Goal: Information Seeking & Learning: Learn about a topic

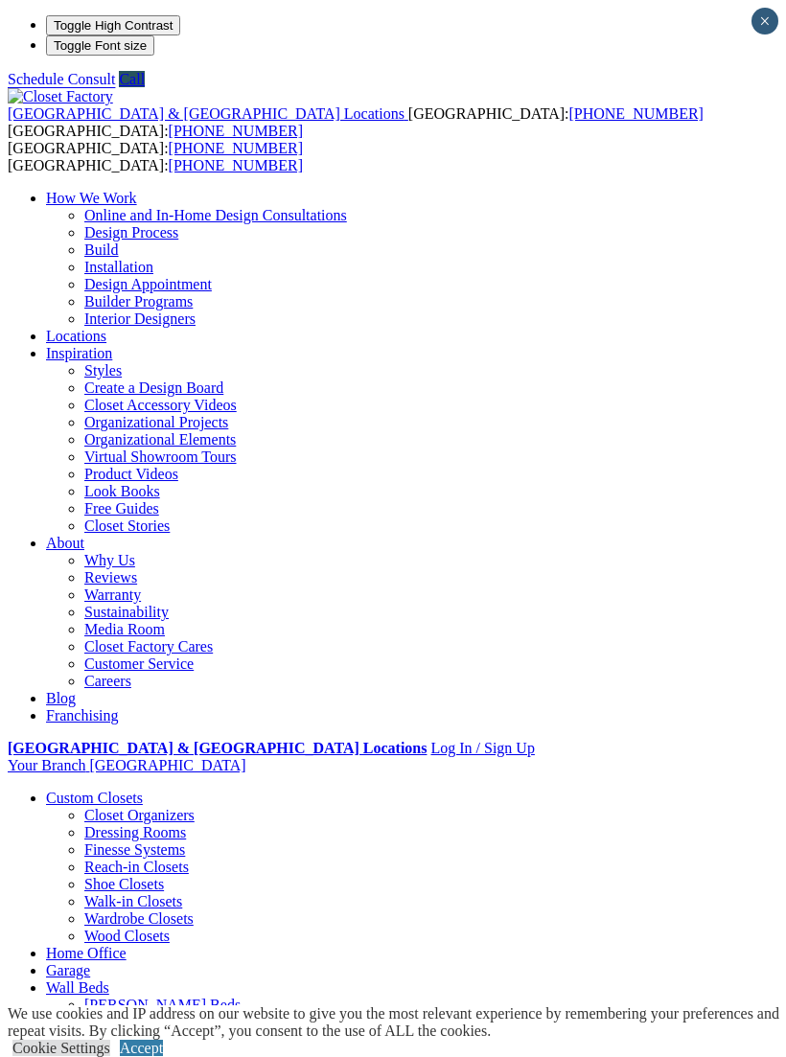
click at [0, 0] on span at bounding box center [0, 0] width 0 height 0
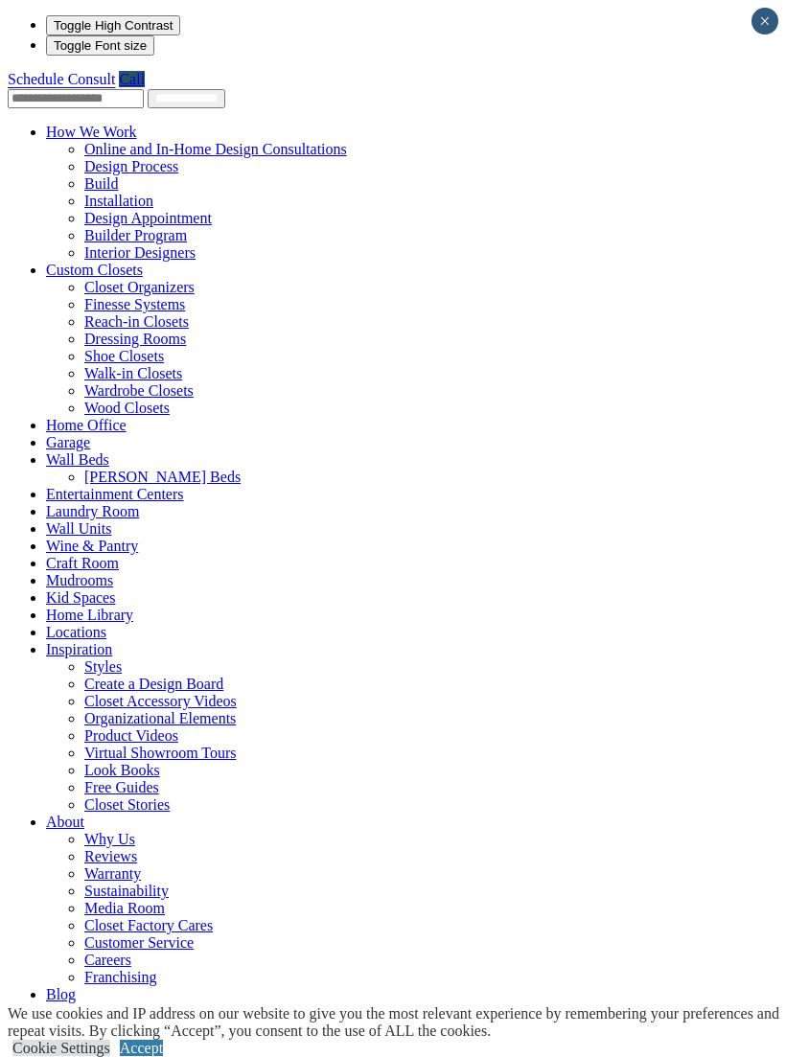
click at [79, 417] on link "Home Office" at bounding box center [86, 425] width 81 height 16
click at [58, 417] on link "Home Office" at bounding box center [86, 425] width 81 height 16
click at [66, 417] on link "Home Office" at bounding box center [86, 425] width 81 height 16
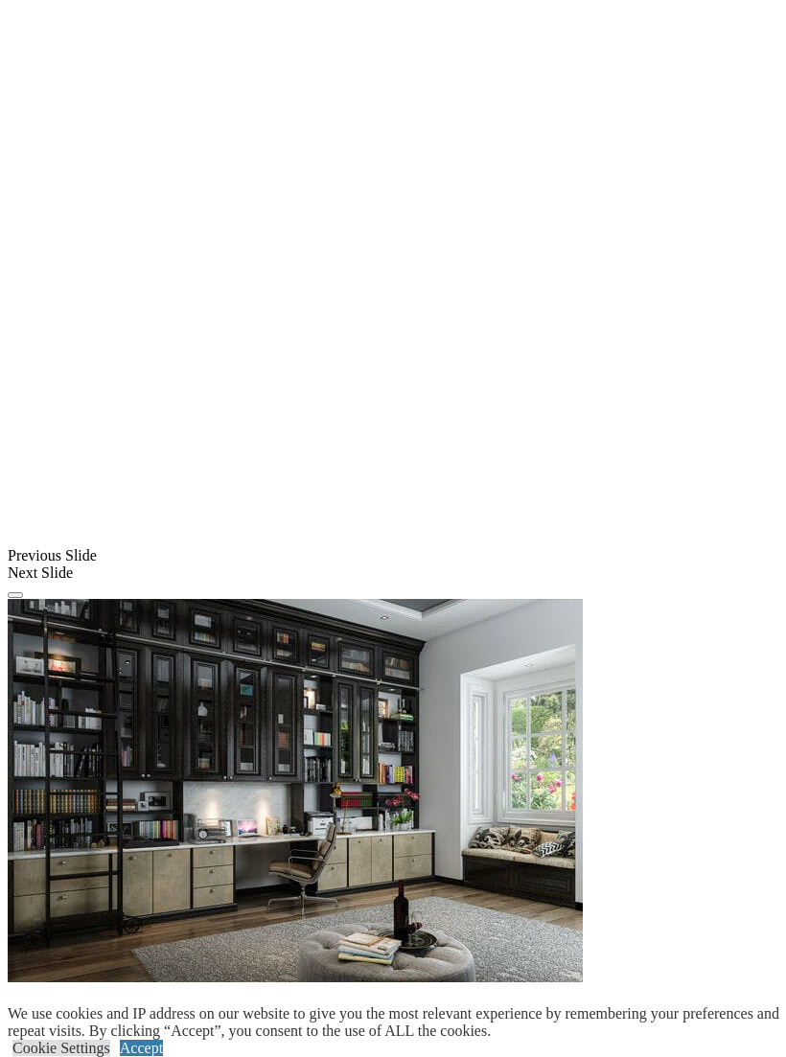
scroll to position [1496, 0]
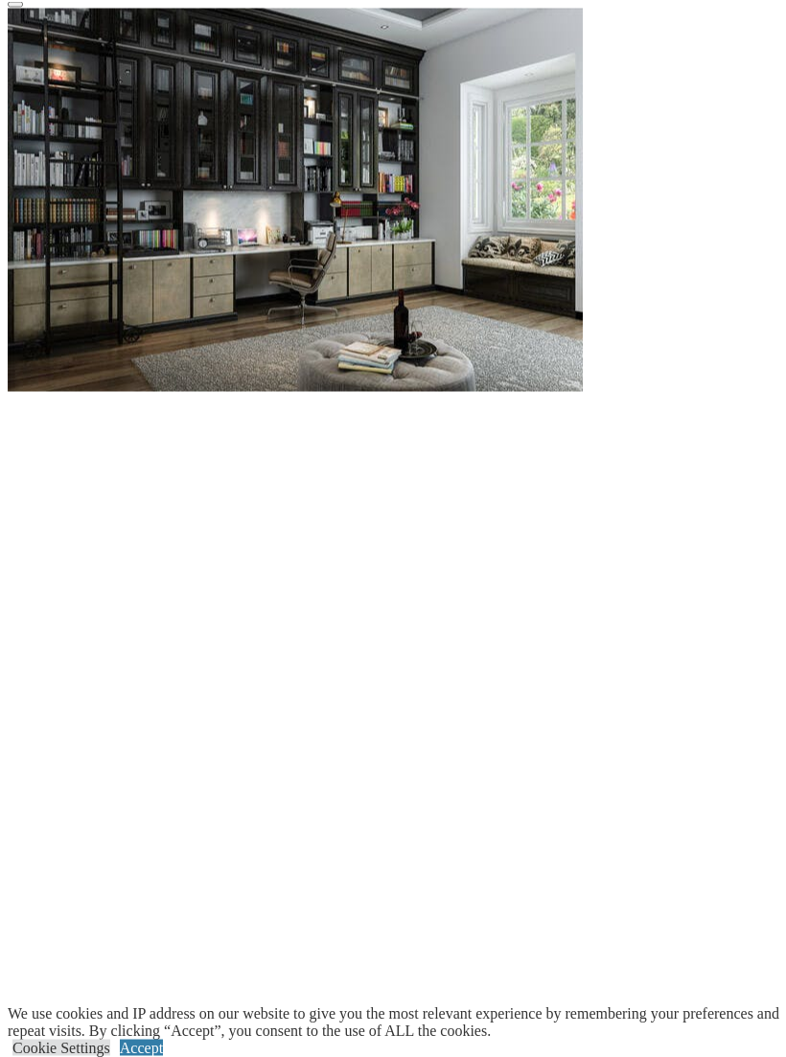
scroll to position [2061, 0]
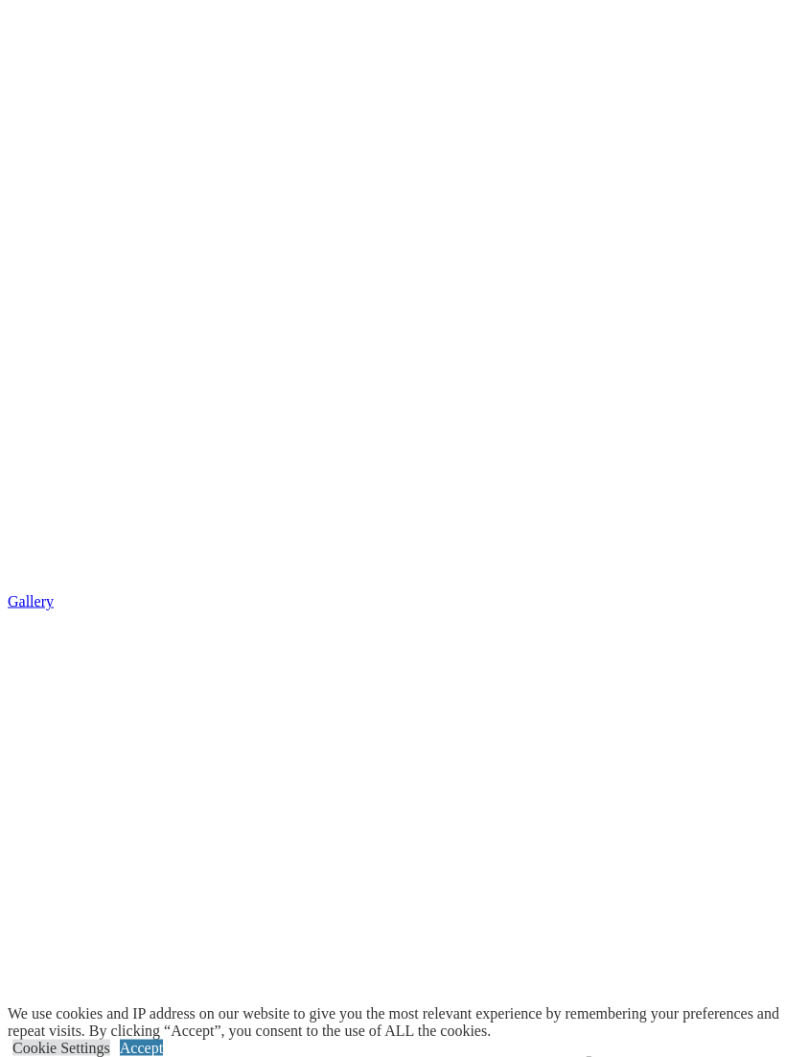
scroll to position [2638, 0]
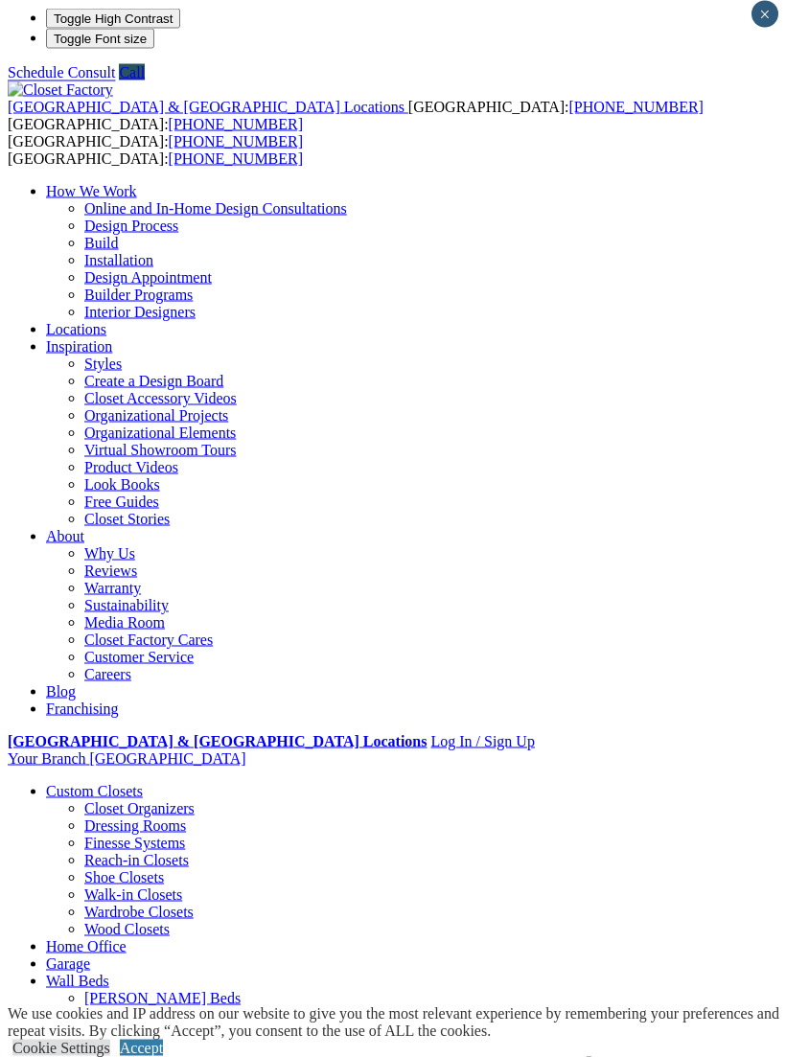
scroll to position [0, 0]
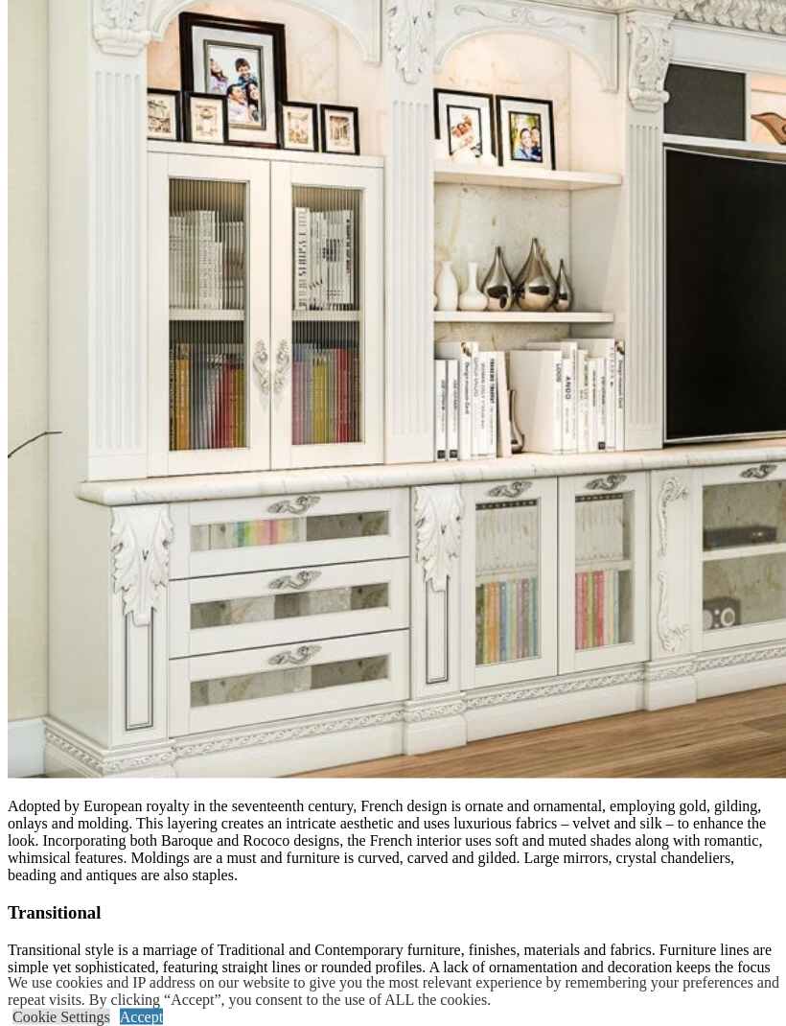
scroll to position [4169, 0]
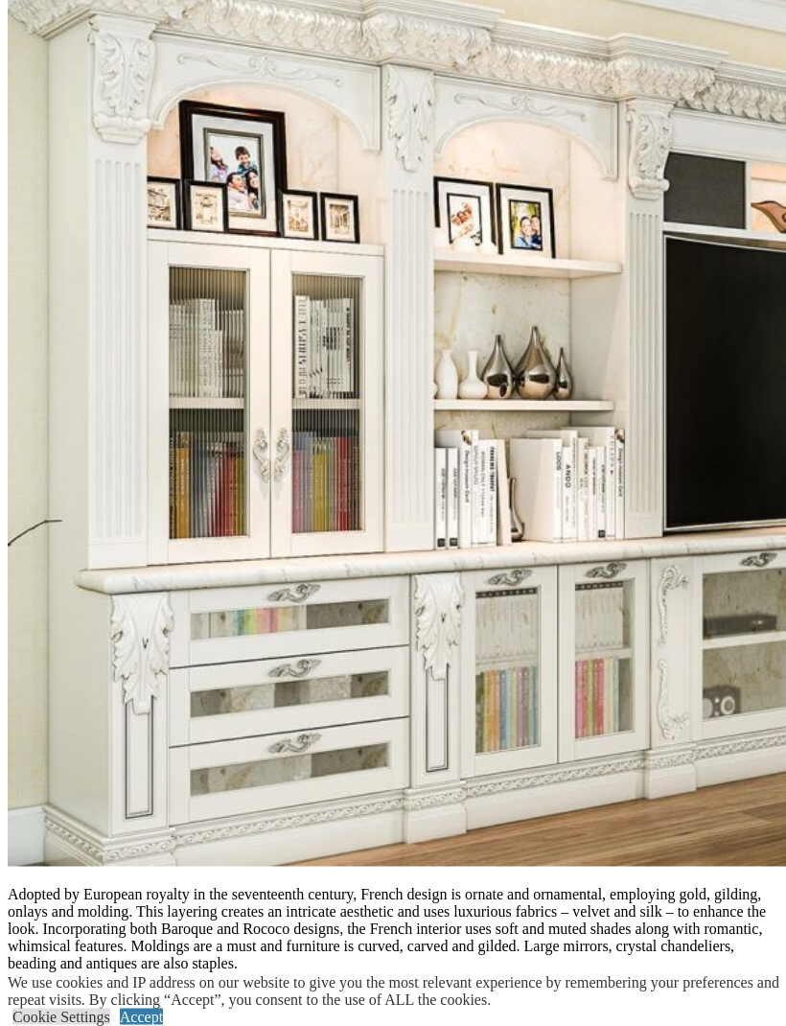
click at [0, 0] on div at bounding box center [0, 0] width 0 height 0
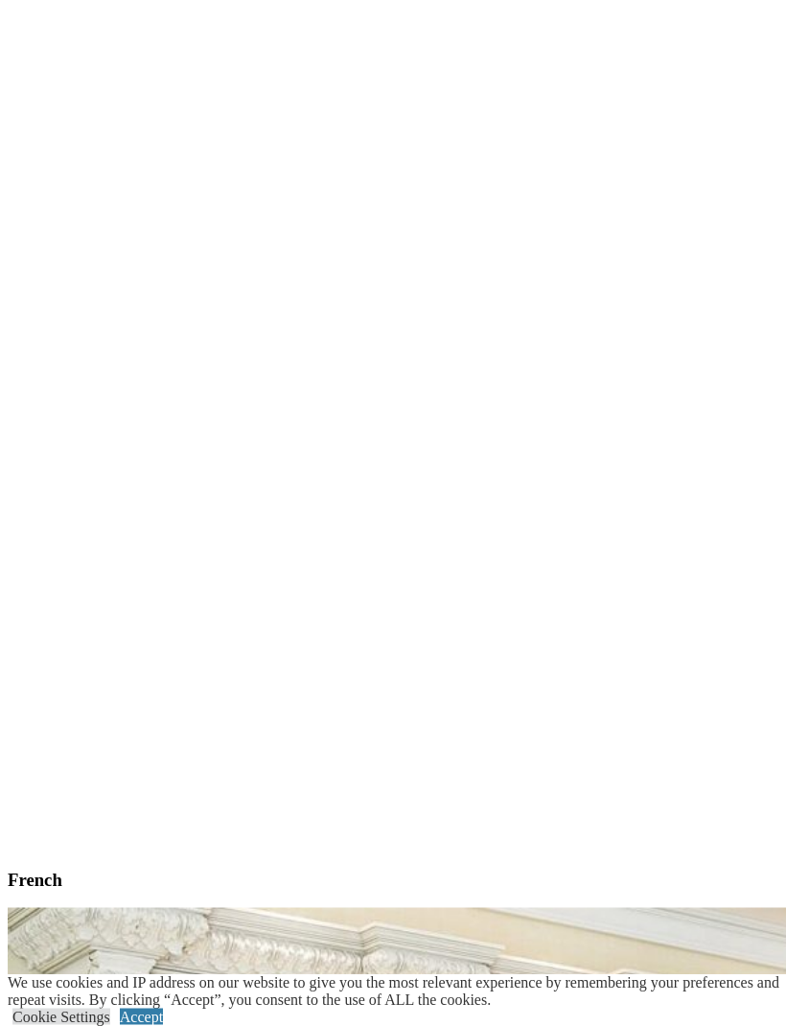
scroll to position [4180, 0]
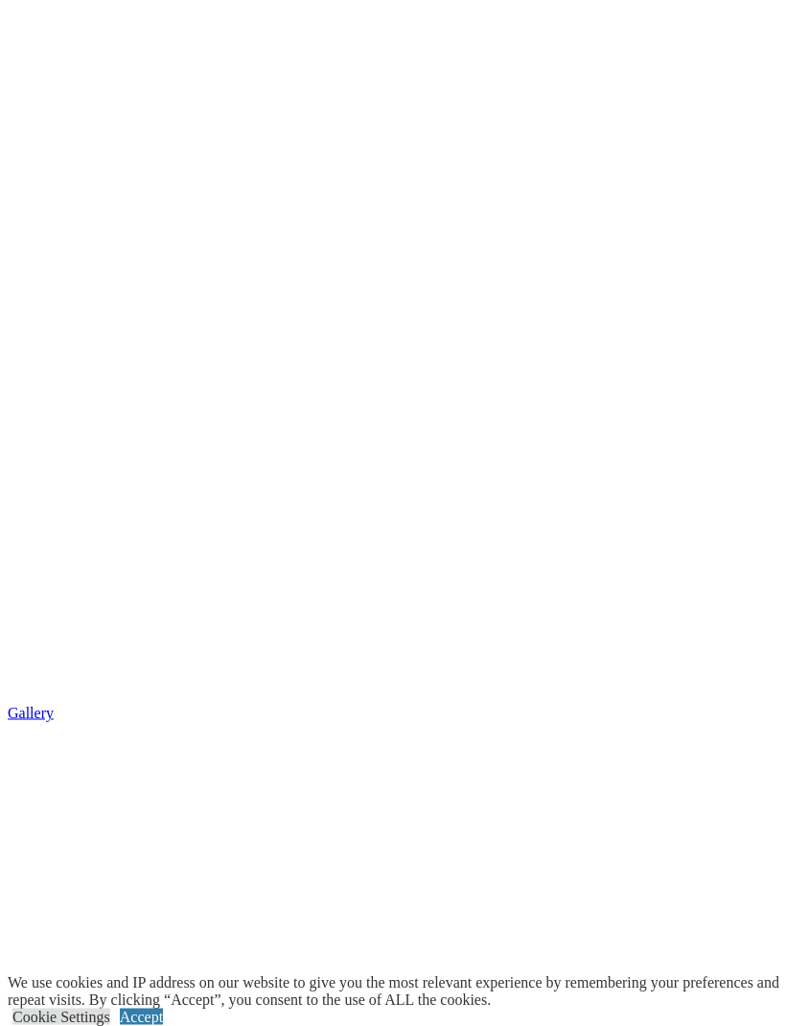
scroll to position [2441, 0]
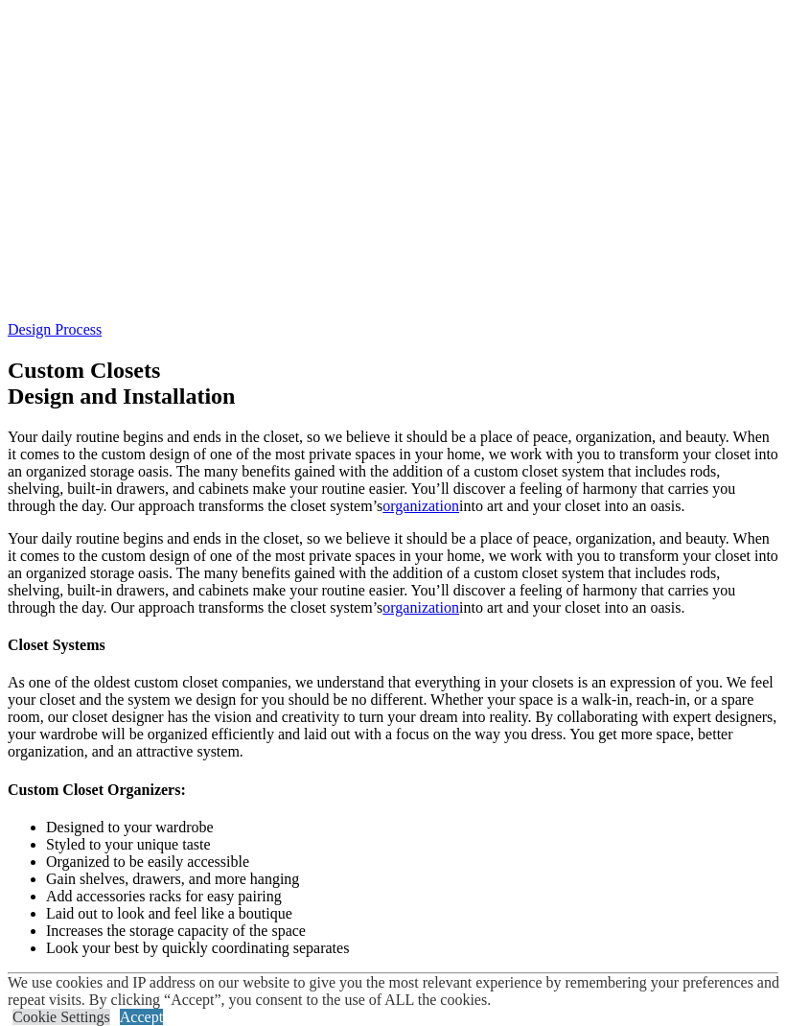
scroll to position [4185, 0]
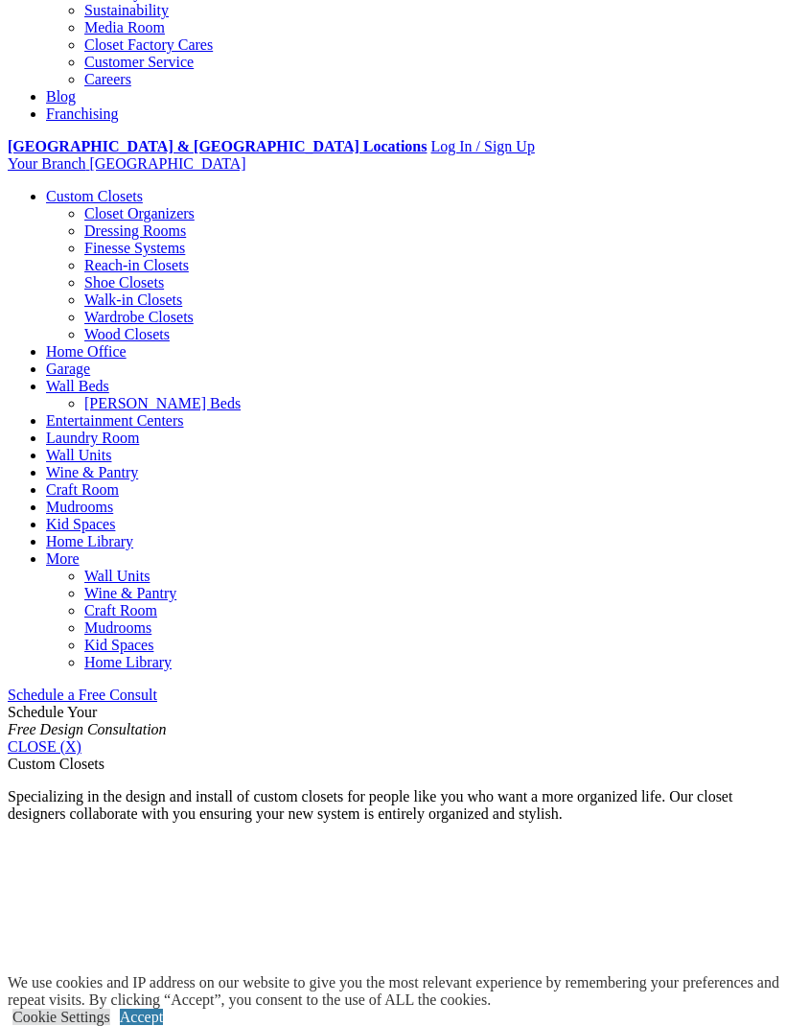
scroll to position [0, 0]
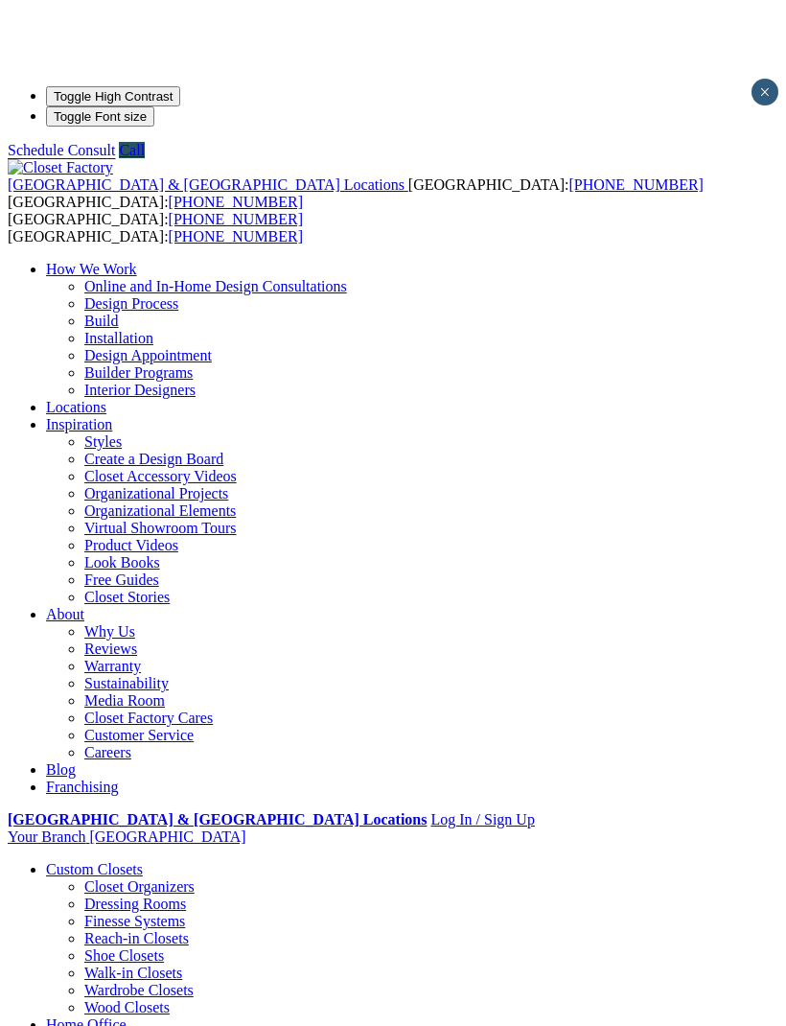
click at [0, 0] on div at bounding box center [0, 0] width 0 height 0
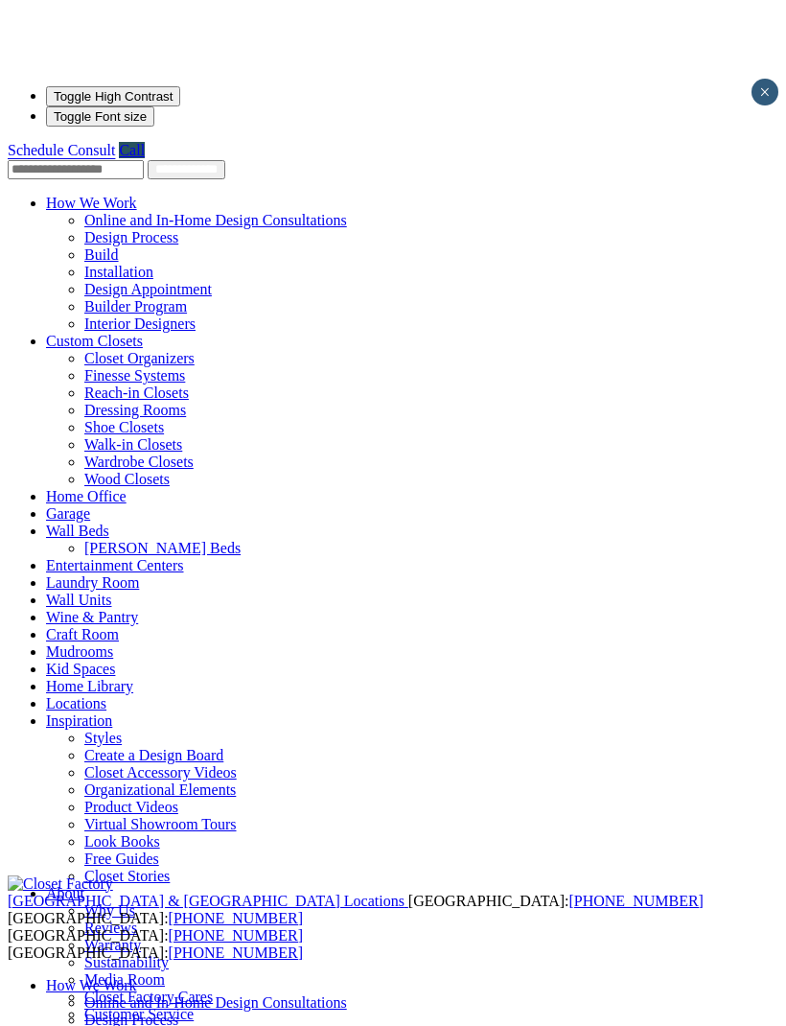
click at [0, 0] on div at bounding box center [0, 0] width 0 height 0
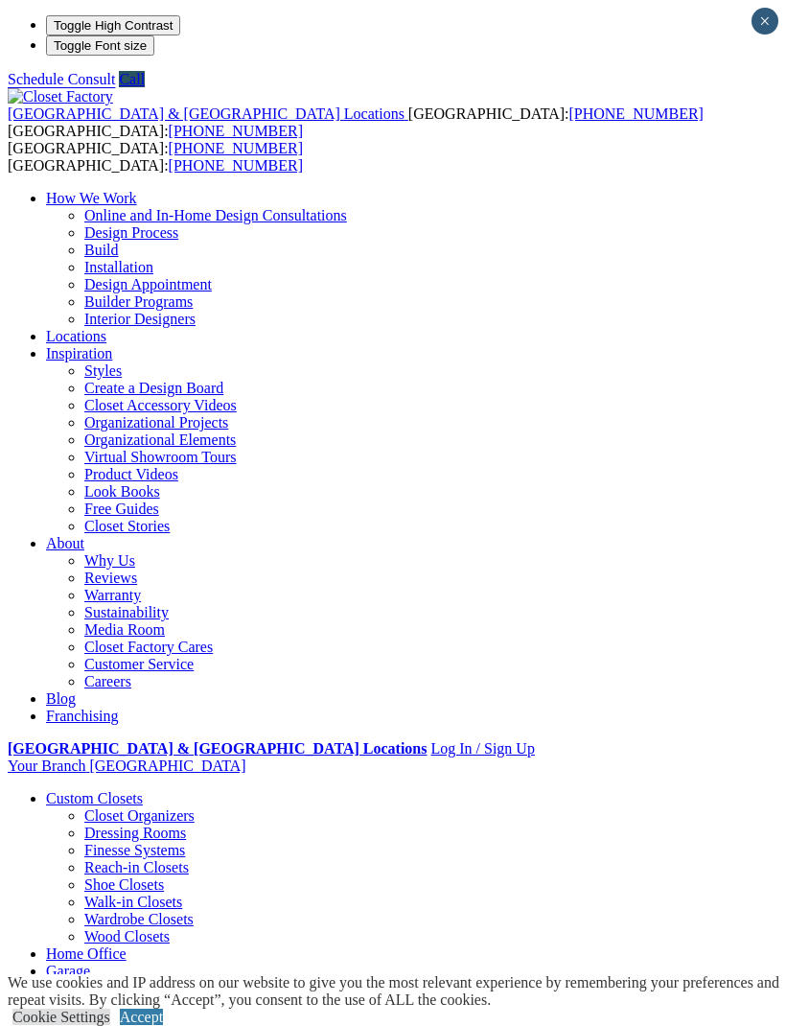
click at [0, 0] on div at bounding box center [0, 0] width 0 height 0
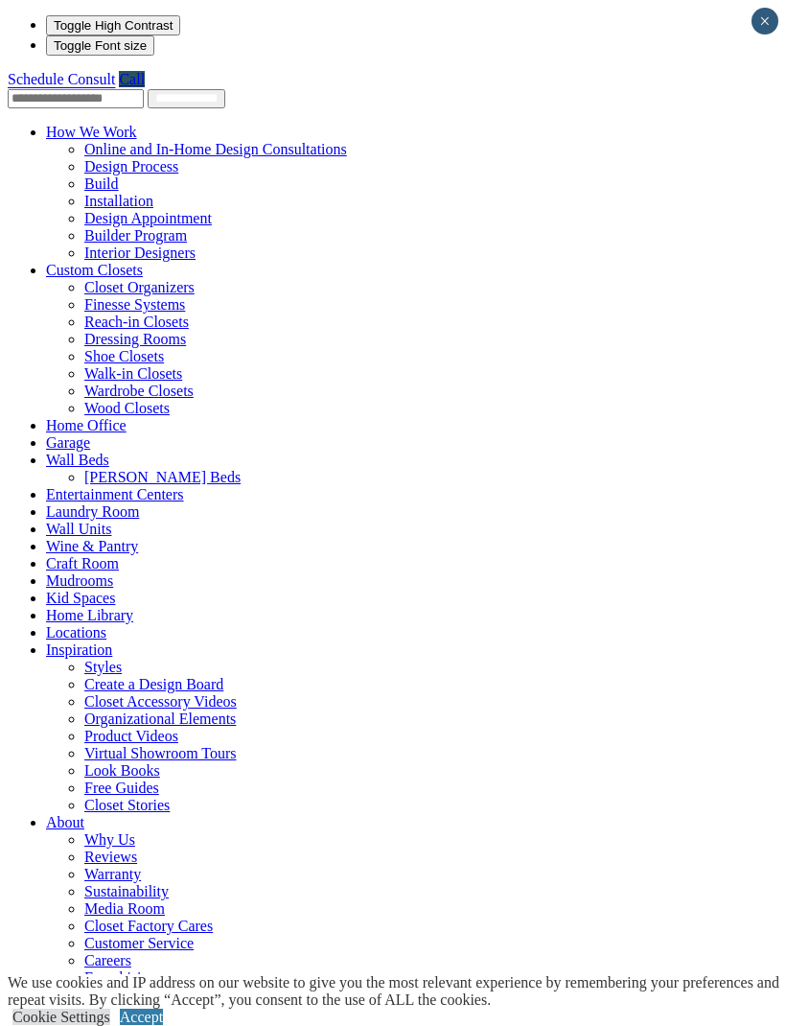
click at [46, 590] on link "Kid Spaces" at bounding box center [80, 598] width 69 height 16
click at [115, 590] on link "Kid Spaces" at bounding box center [80, 598] width 69 height 16
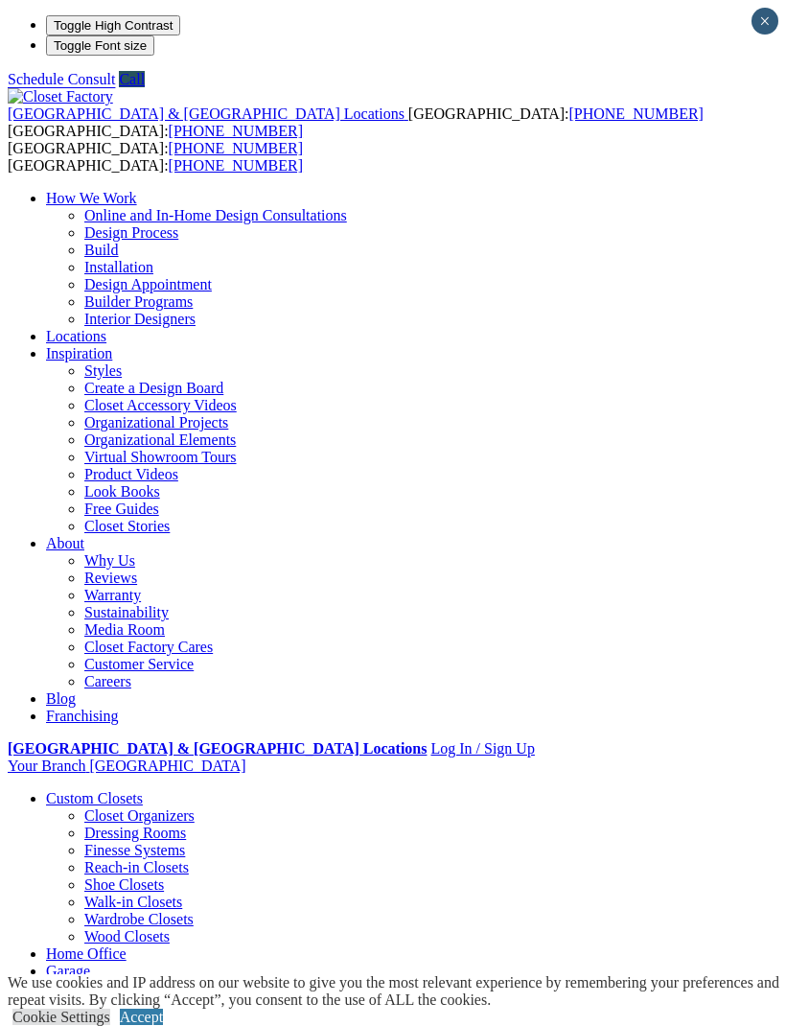
click at [0, 0] on span at bounding box center [0, 0] width 0 height 0
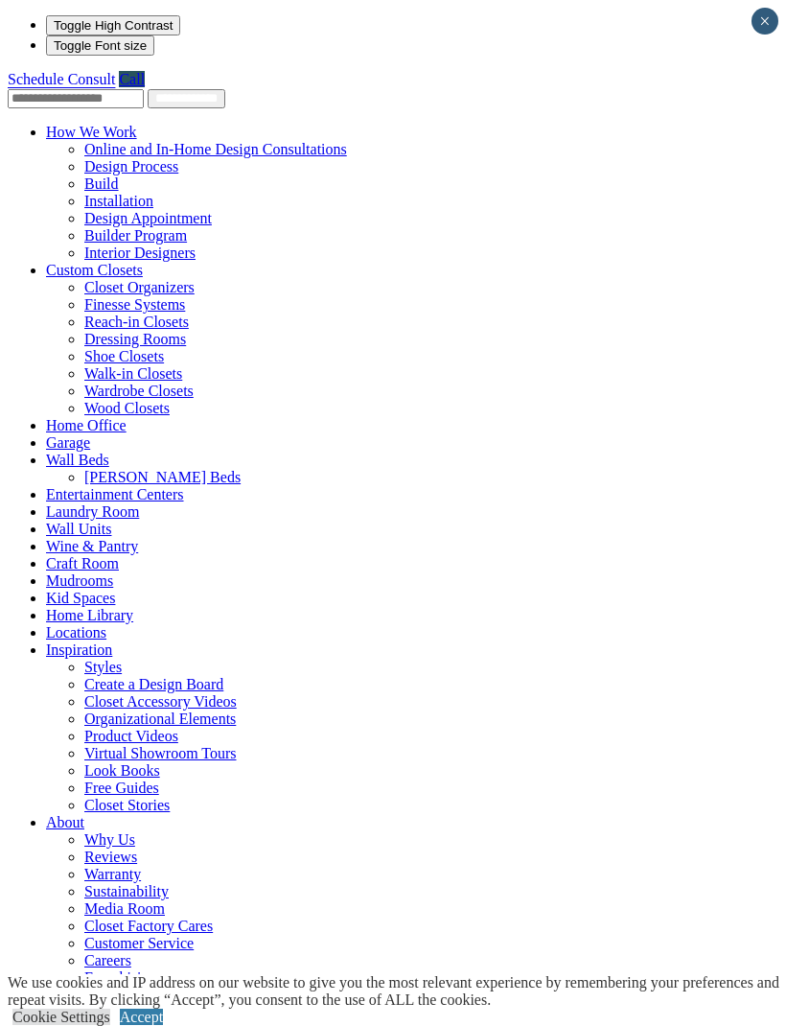
click at [143, 262] on span at bounding box center [143, 270] width 0 height 16
click at [0, 0] on div at bounding box center [0, 0] width 0 height 0
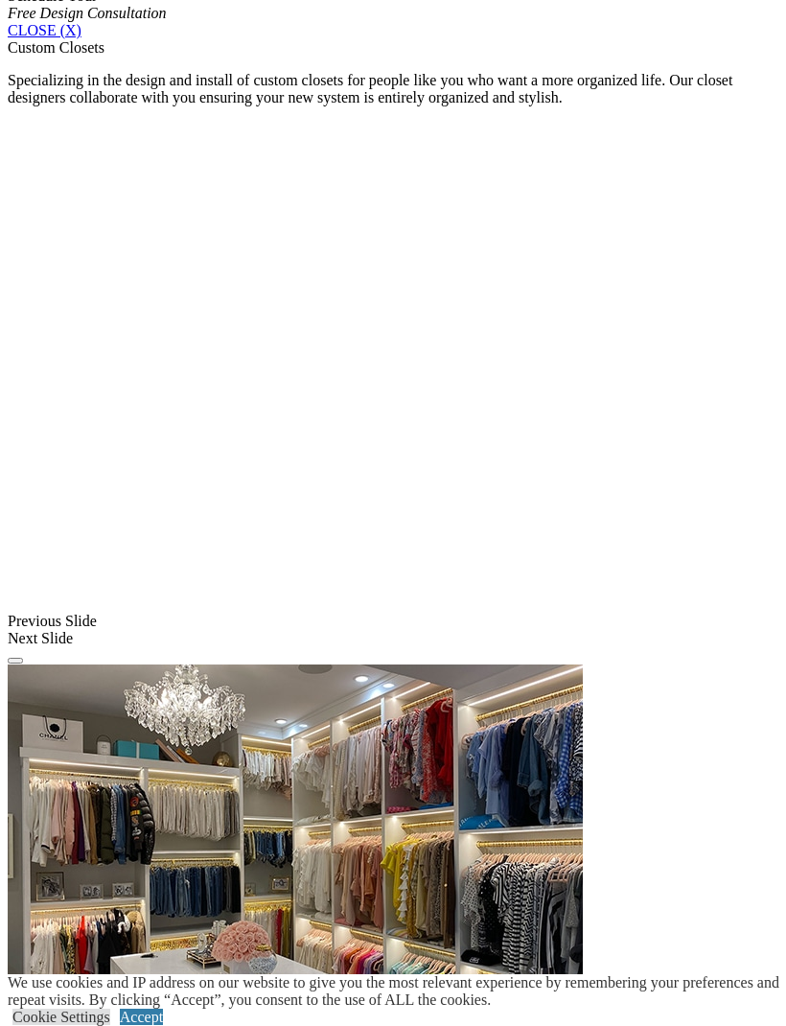
scroll to position [1393, 0]
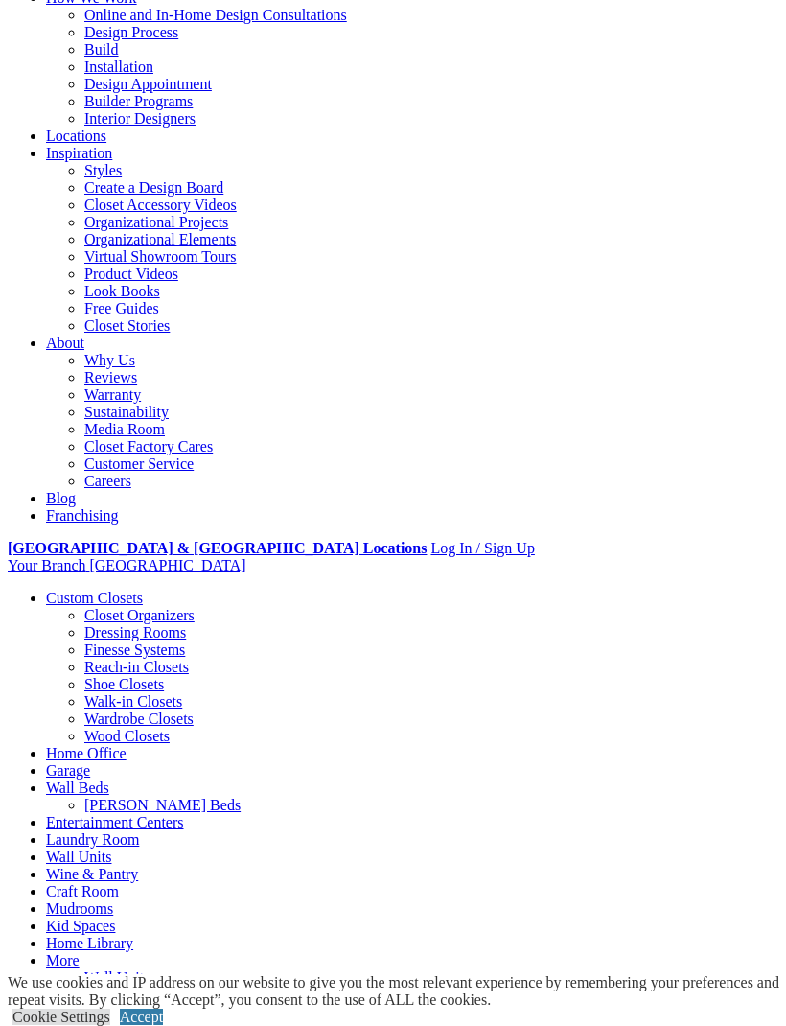
scroll to position [0, 0]
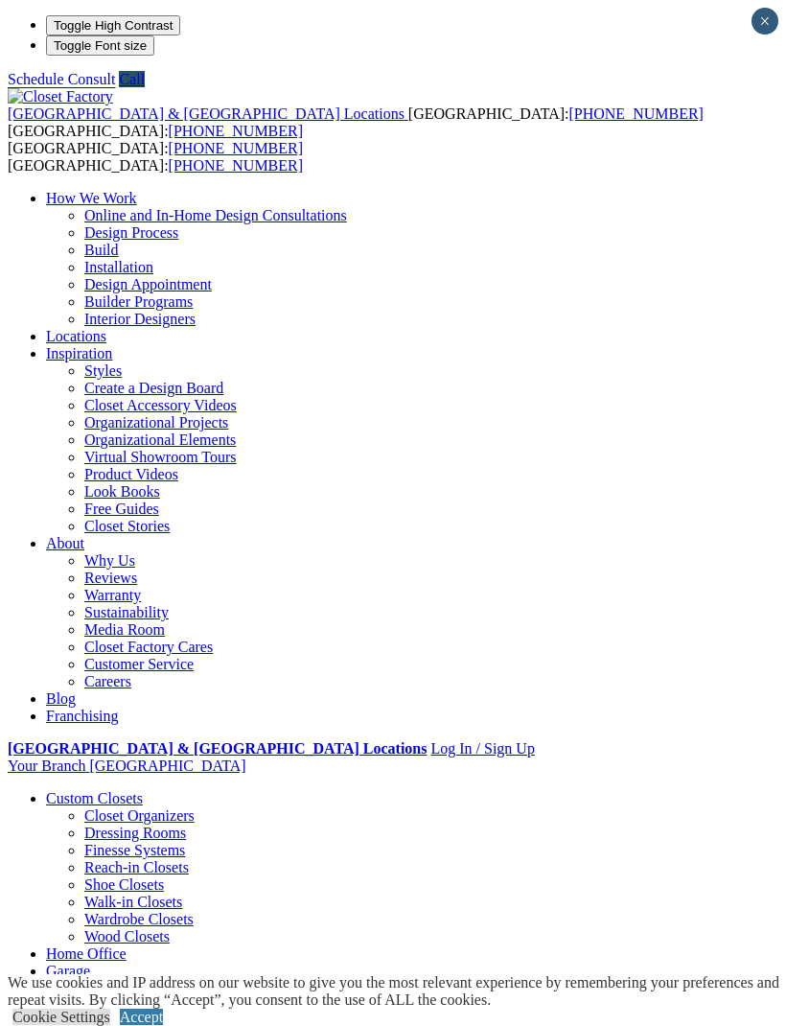
click at [0, 0] on div at bounding box center [0, 0] width 0 height 0
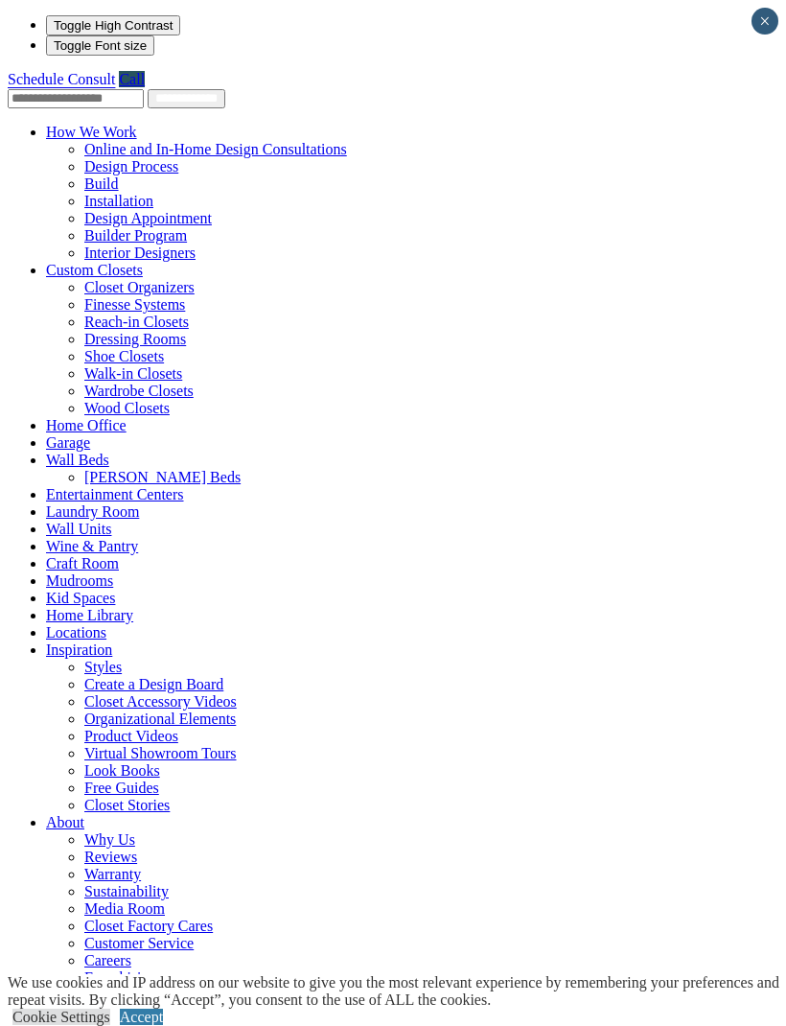
click at [111, 502] on link "Entertainment Centers" at bounding box center [115, 494] width 138 height 16
click at [133, 502] on link "Entertainment Centers" at bounding box center [115, 494] width 138 height 16
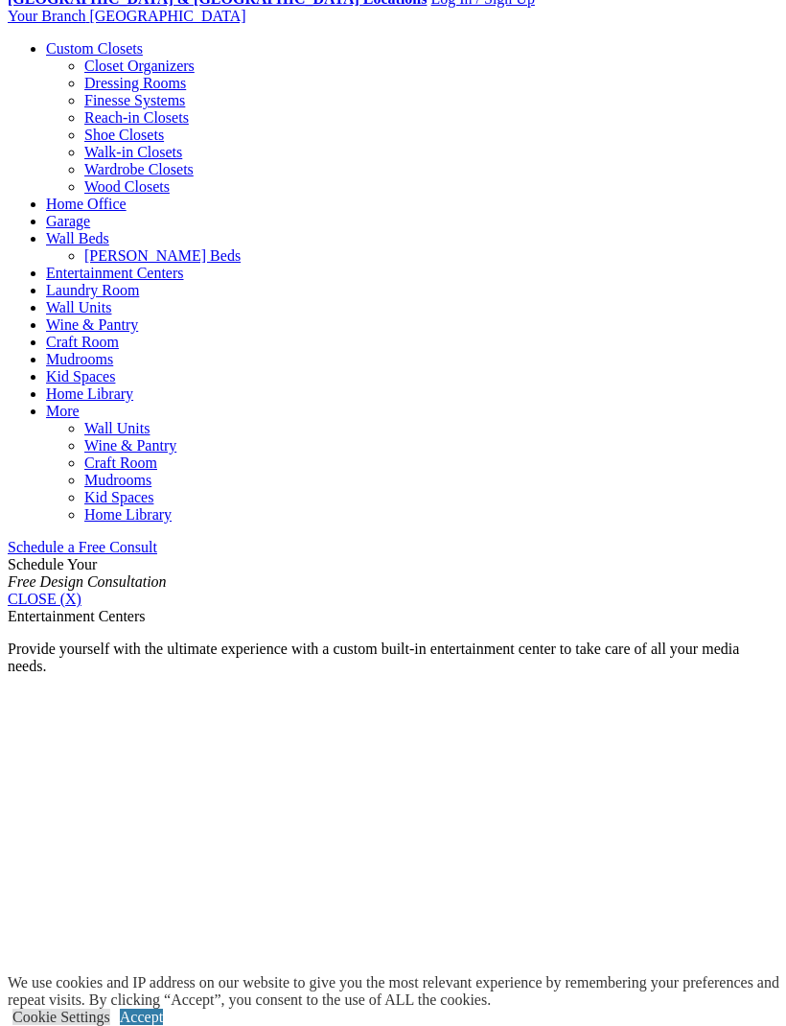
scroll to position [746, 0]
